Goal: Task Accomplishment & Management: Use online tool/utility

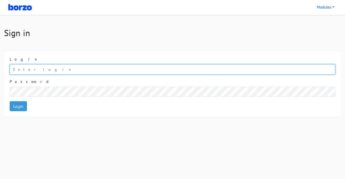
click at [36, 71] on input "email" at bounding box center [172, 69] width 325 height 10
paste input "[EMAIL_ADDRESS][DOMAIN_NAME]"
type input "[EMAIL_ADDRESS][DOMAIN_NAME]"
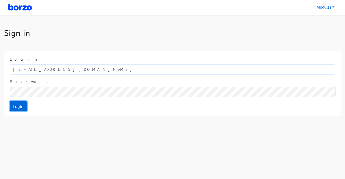
click at [19, 102] on link "Login" at bounding box center [18, 106] width 17 height 10
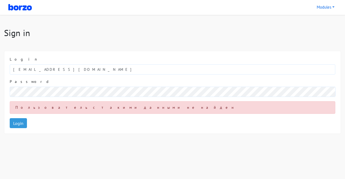
click at [290, 127] on form "Login [EMAIL_ADDRESS][DOMAIN_NAME] Password Пользователь с такими данными не на…" at bounding box center [172, 93] width 325 height 72
click at [17, 124] on link "Login" at bounding box center [18, 123] width 17 height 10
